Goal: Find specific page/section: Find specific page/section

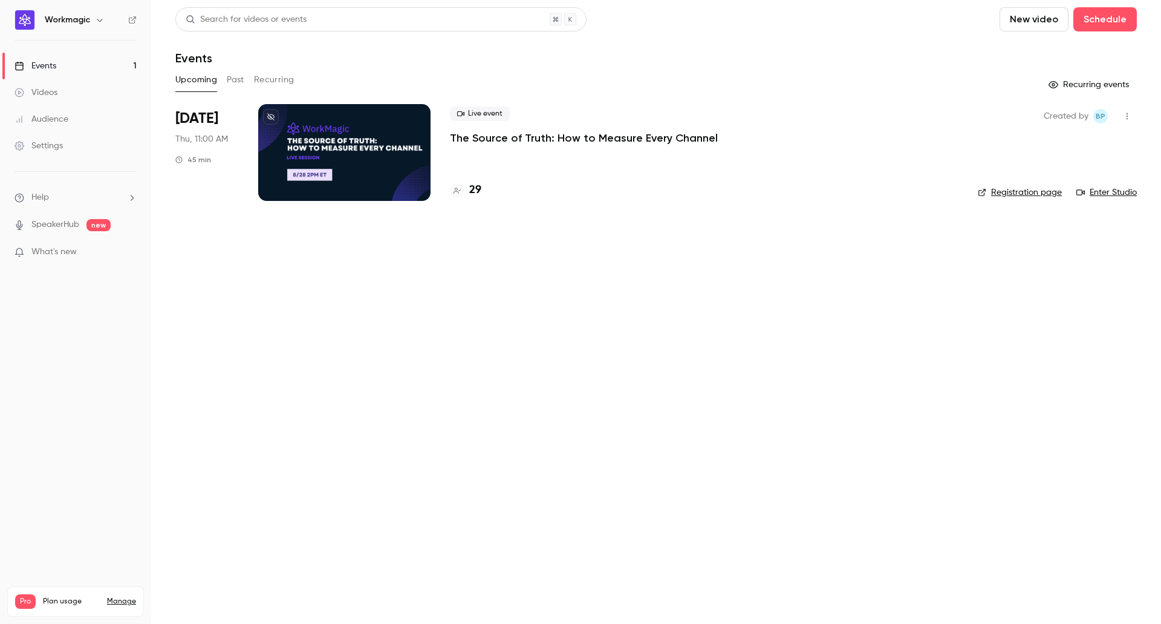
click at [489, 137] on p "The Source of Truth: How to Measure Every Channel" at bounding box center [584, 138] width 268 height 15
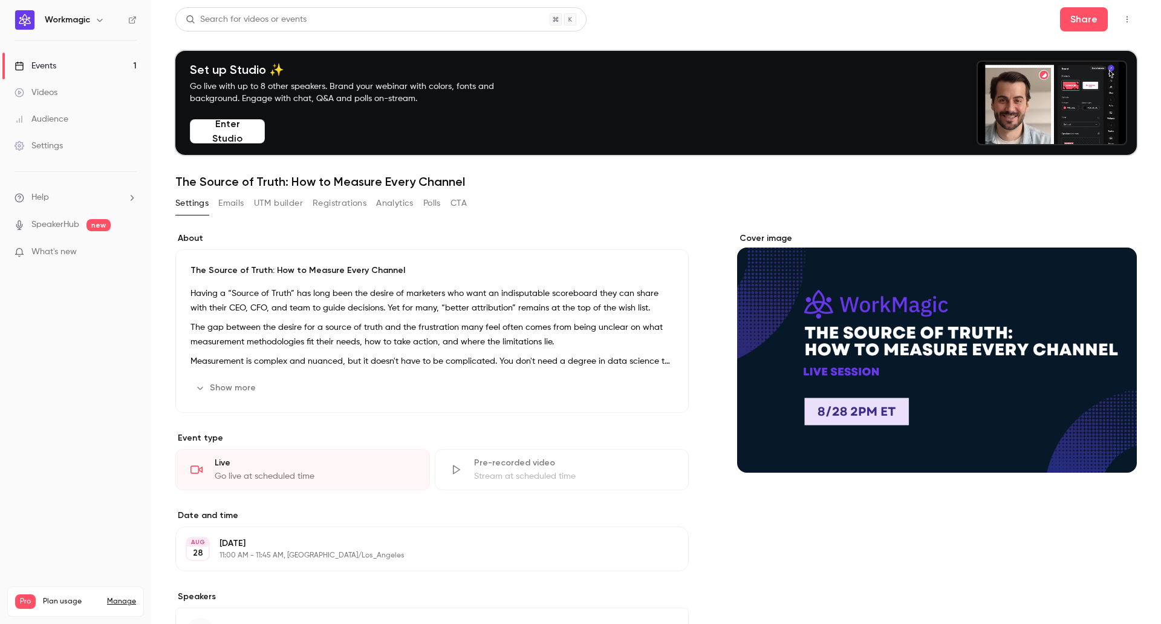
click at [240, 206] on button "Emails" at bounding box center [230, 203] width 25 height 19
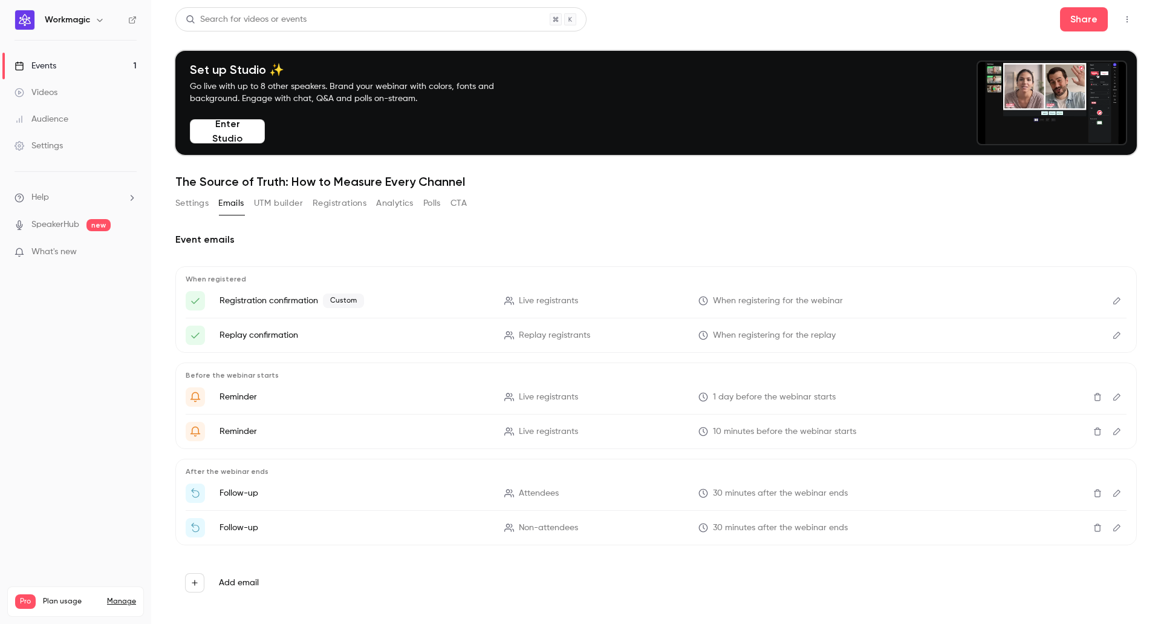
click at [359, 208] on button "Registrations" at bounding box center [340, 203] width 54 height 19
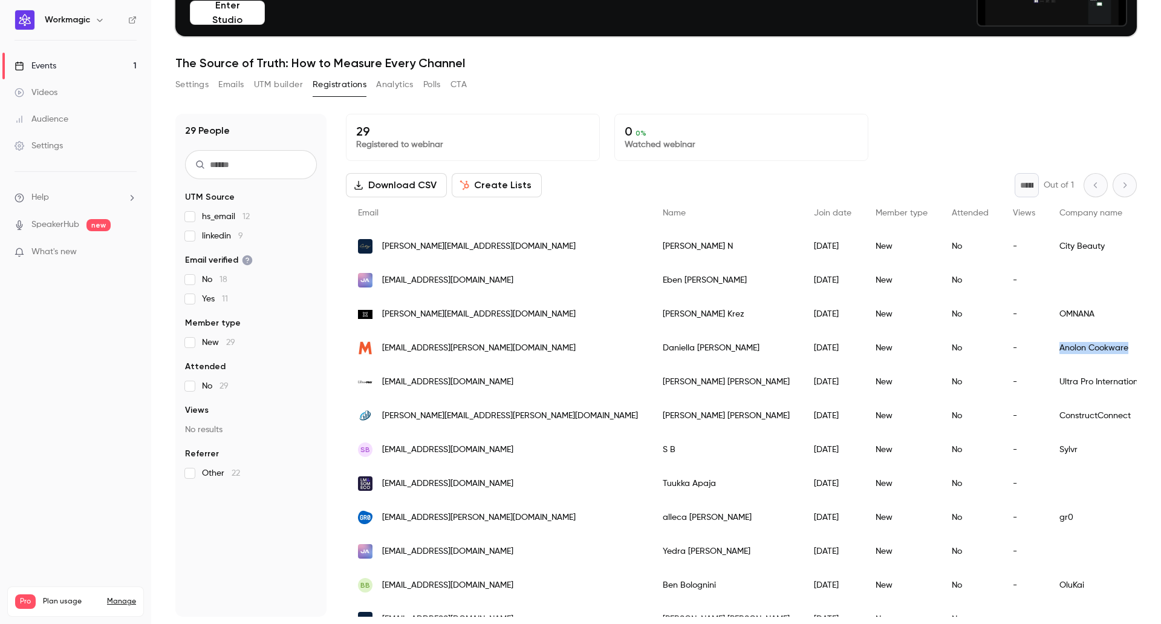
drag, startPoint x: 935, startPoint y: 348, endPoint x: 1011, endPoint y: 350, distance: 75.6
click at [1047, 350] on div "Anolon Cookware" at bounding box center [1110, 348] width 126 height 34
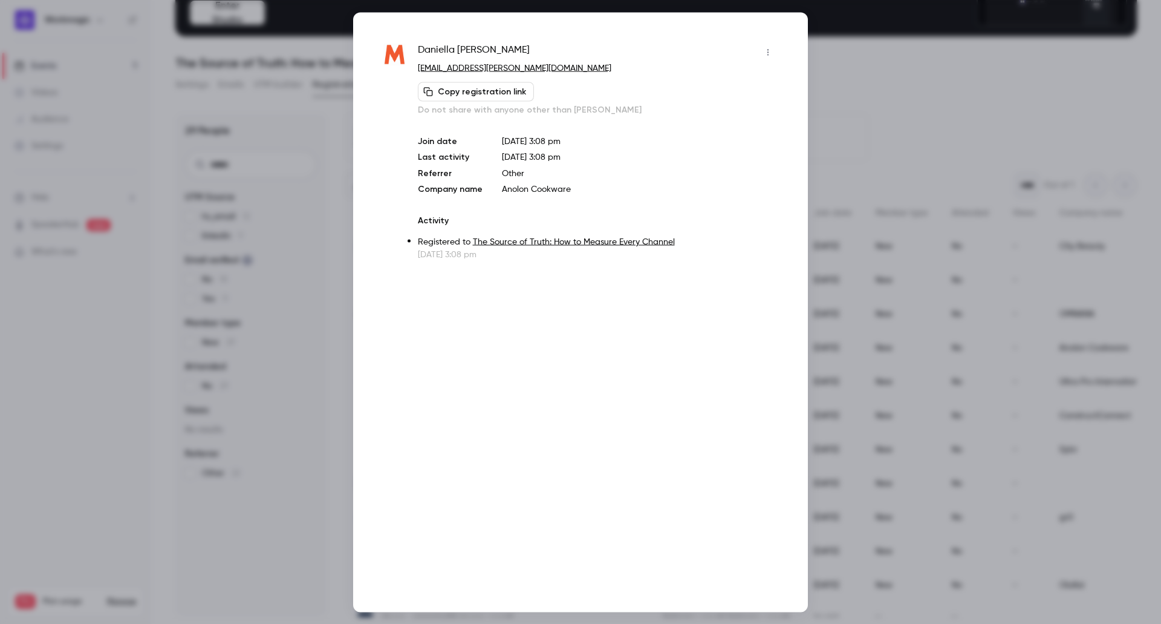
click at [942, 94] on div at bounding box center [580, 312] width 1161 height 624
